Goal: Learn about a topic

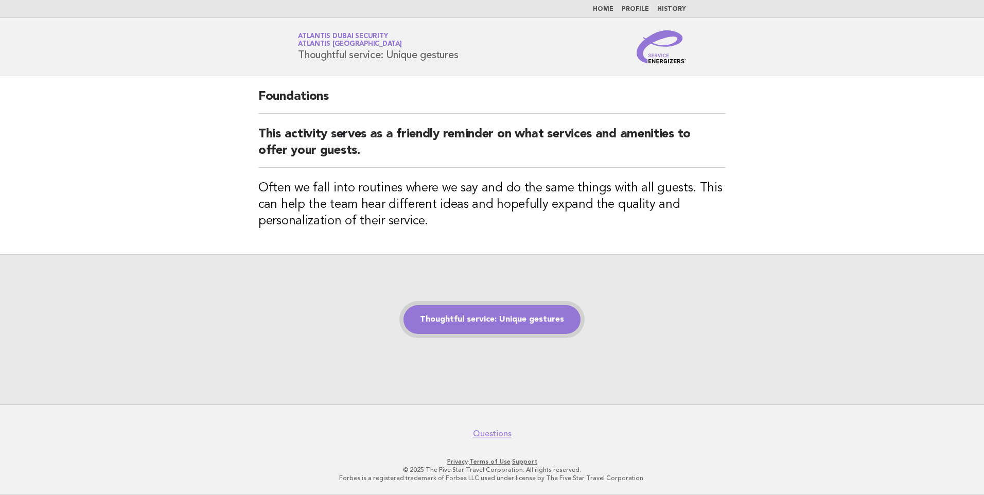
click at [488, 324] on link "Thoughtful service: Unique gestures" at bounding box center [492, 319] width 177 height 29
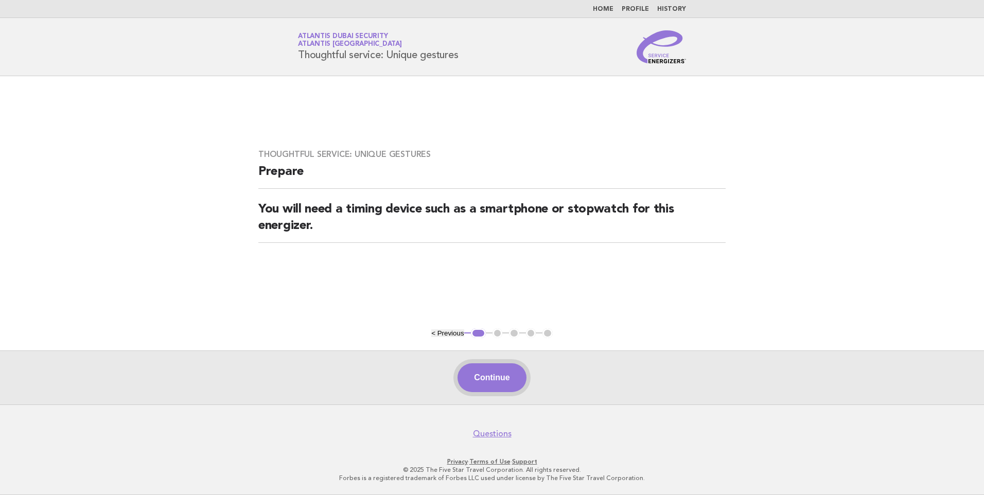
click at [484, 374] on button "Continue" at bounding box center [492, 377] width 68 height 29
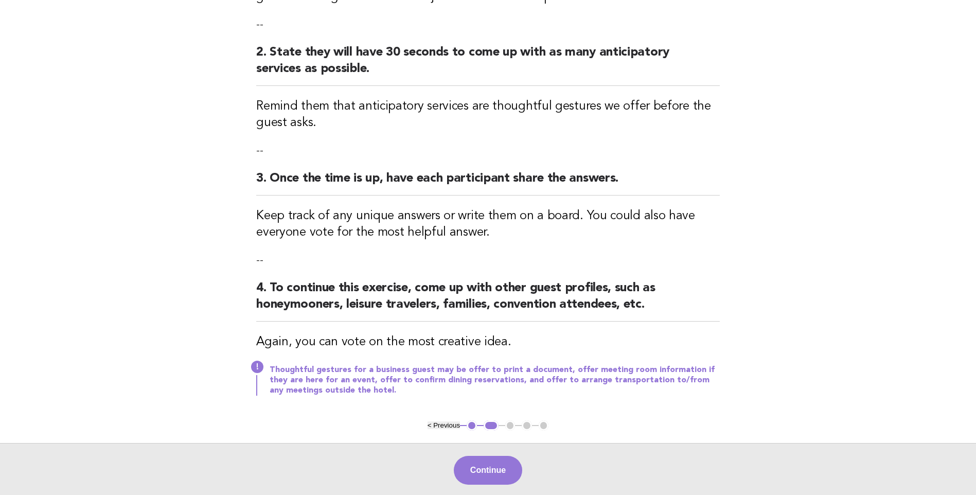
scroll to position [257, 0]
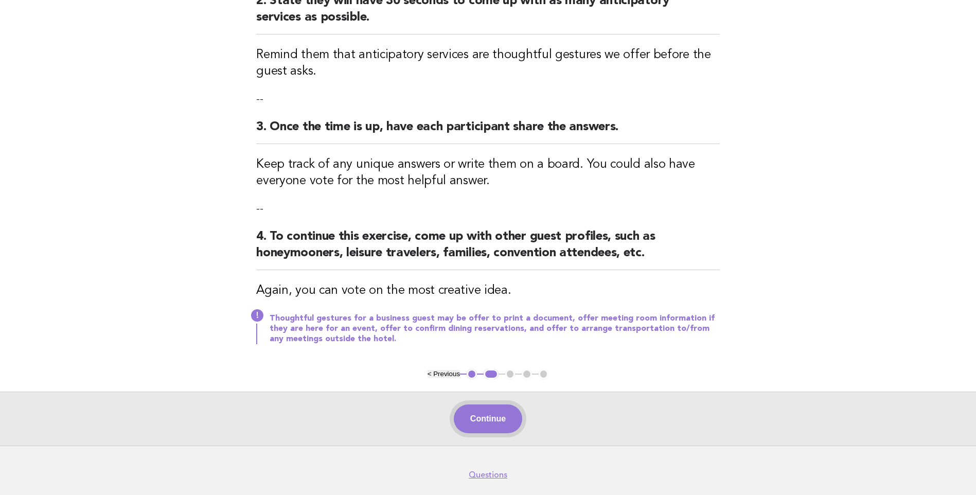
click at [491, 410] on button "Continue" at bounding box center [488, 419] width 68 height 29
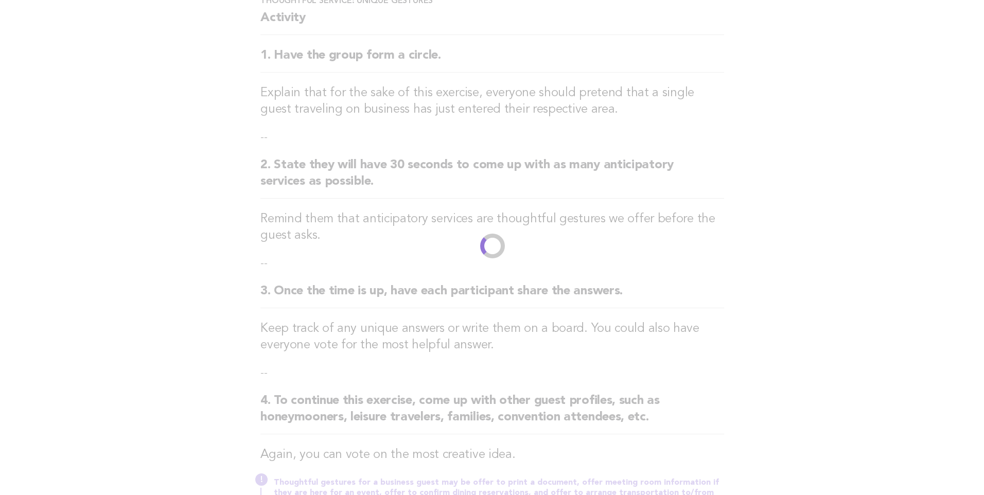
scroll to position [0, 0]
